Goal: Task Accomplishment & Management: Manage account settings

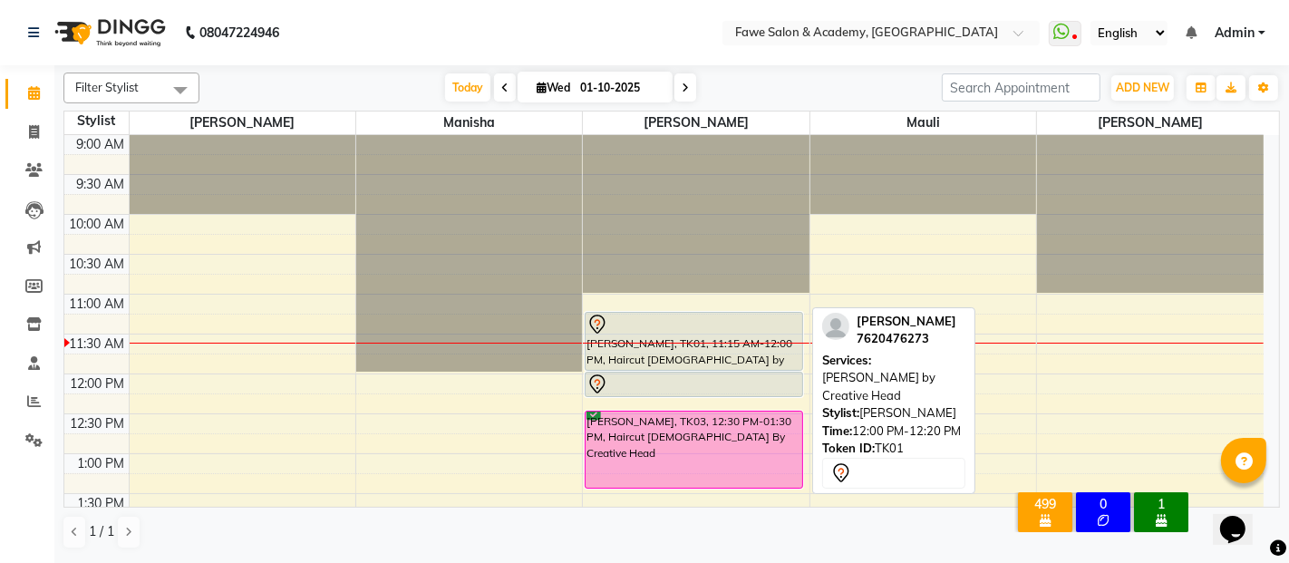
scroll to position [80, 0]
